Goal: Information Seeking & Learning: Learn about a topic

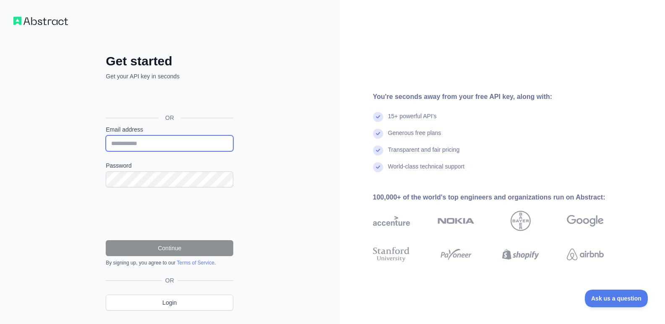
click at [129, 140] on input "Email address" at bounding box center [170, 144] width 128 height 16
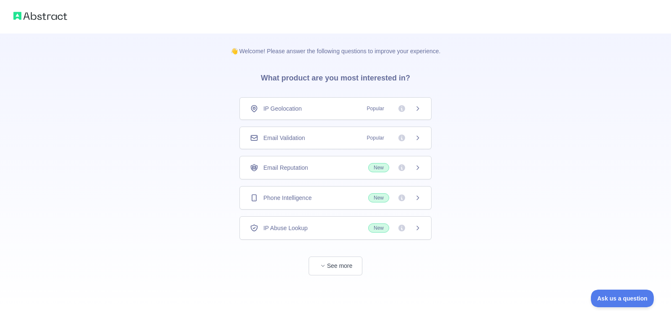
click at [157, 141] on div "👋 Welcome! Please answer the following questions to improve your experience. Wh…" at bounding box center [335, 154] width 671 height 309
click at [335, 261] on button "See more" at bounding box center [336, 266] width 54 height 19
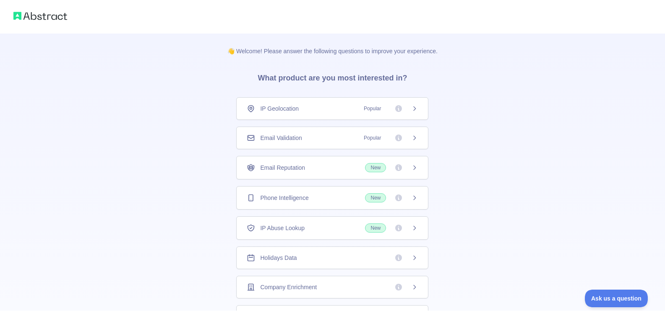
click at [296, 109] on span "IP Geolocation" at bounding box center [279, 108] width 39 height 8
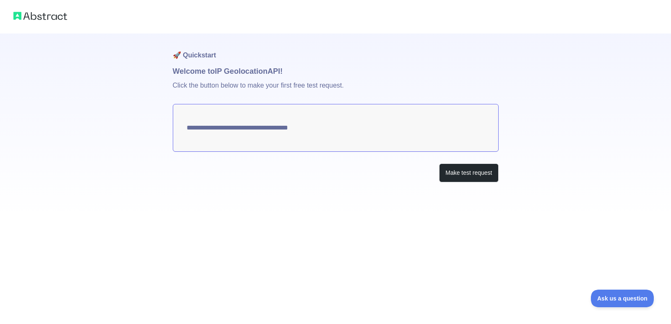
type textarea "**********"
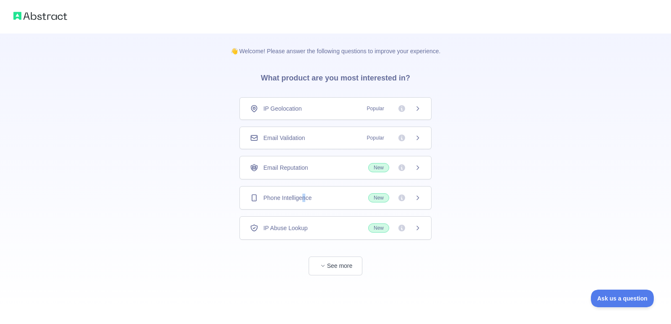
click at [307, 194] on span "Phone Intelligence" at bounding box center [287, 198] width 48 height 8
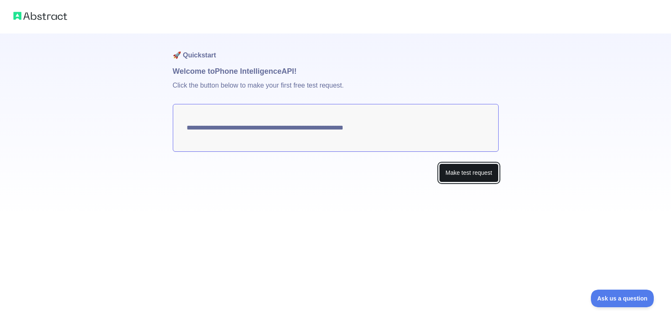
click at [474, 171] on button "Make test request" at bounding box center [468, 173] width 59 height 19
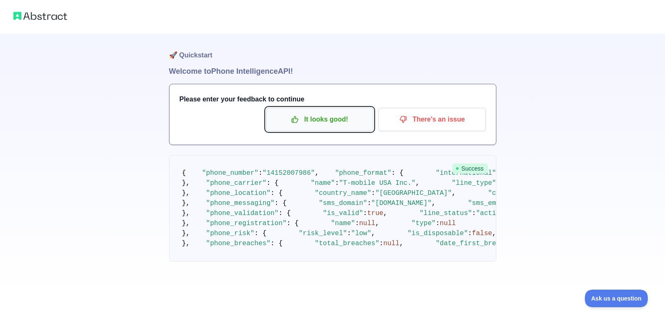
click at [339, 122] on p "It looks good!" at bounding box center [319, 119] width 95 height 14
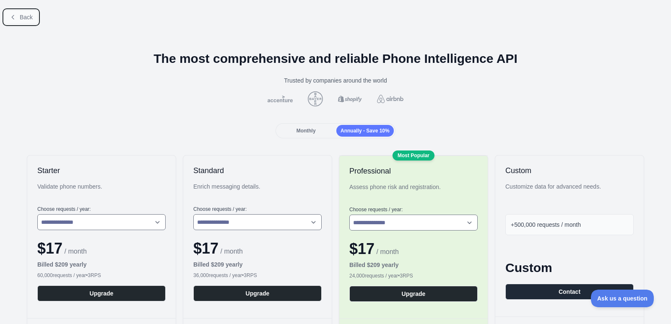
click at [23, 18] on span "Back" at bounding box center [26, 17] width 13 height 7
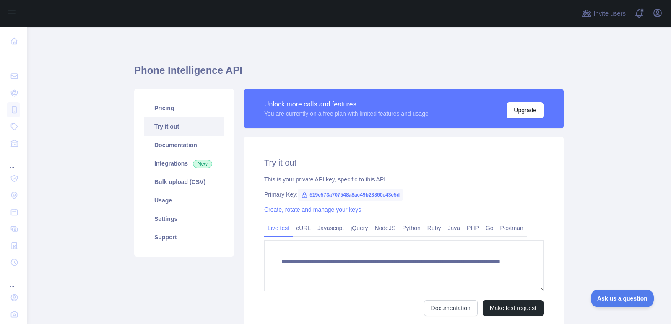
click at [23, 18] on div "Open sidebar" at bounding box center [335, 13] width 671 height 27
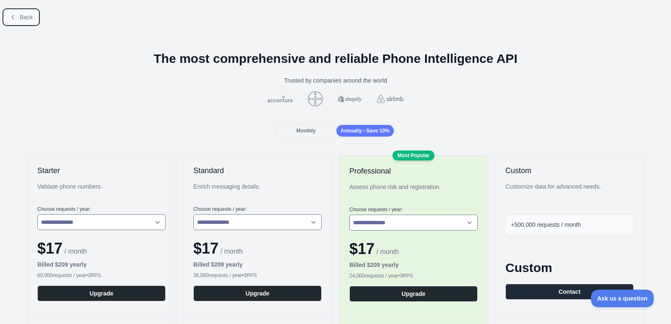
click at [7, 18] on button "Back" at bounding box center [21, 17] width 34 height 14
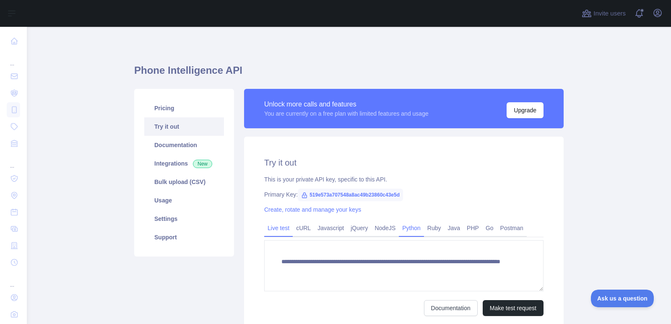
click at [403, 233] on link "Python" at bounding box center [411, 228] width 25 height 13
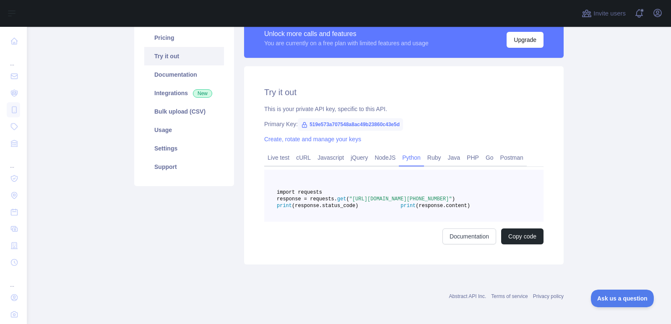
scroll to position [93, 0]
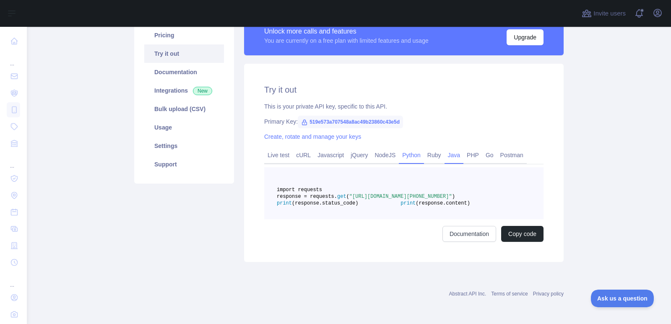
click at [446, 149] on link "Java" at bounding box center [454, 155] width 19 height 13
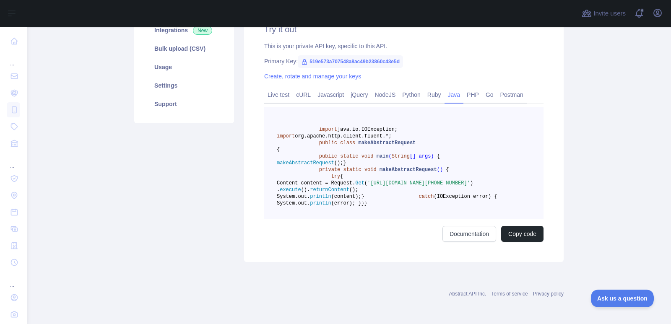
scroll to position [177, 0]
click at [358, 88] on link "jQuery" at bounding box center [359, 94] width 24 height 13
